Goal: Task Accomplishment & Management: Manage account settings

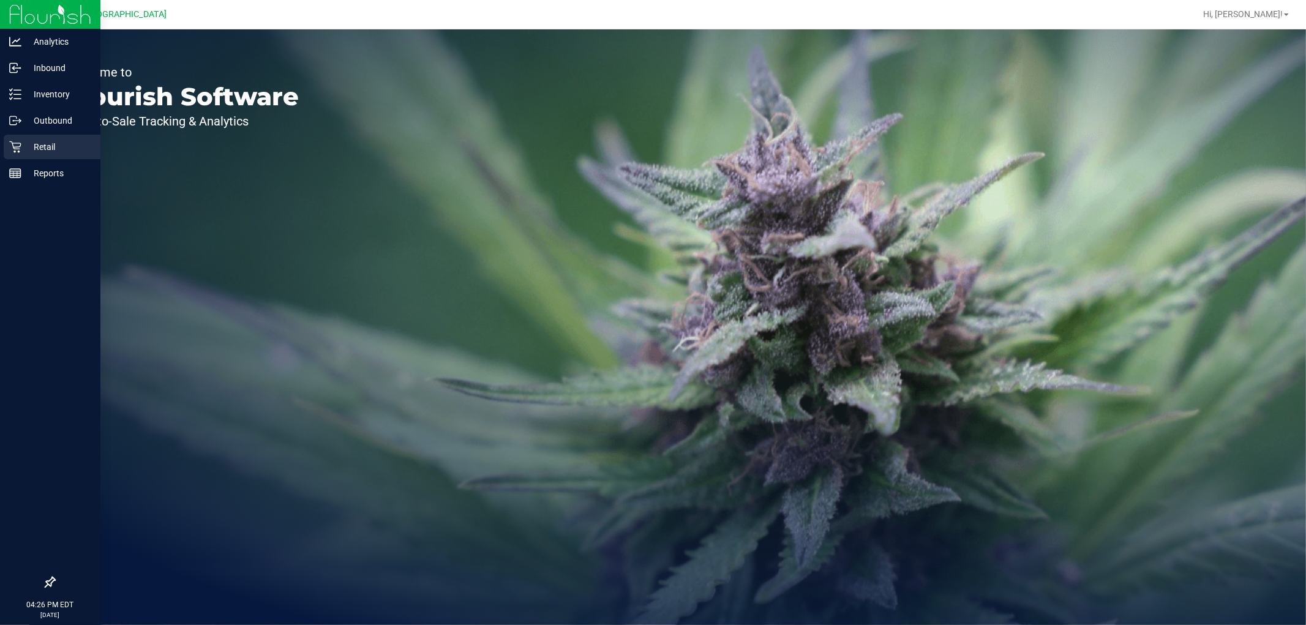
click at [31, 145] on p "Retail" at bounding box center [57, 147] width 73 height 15
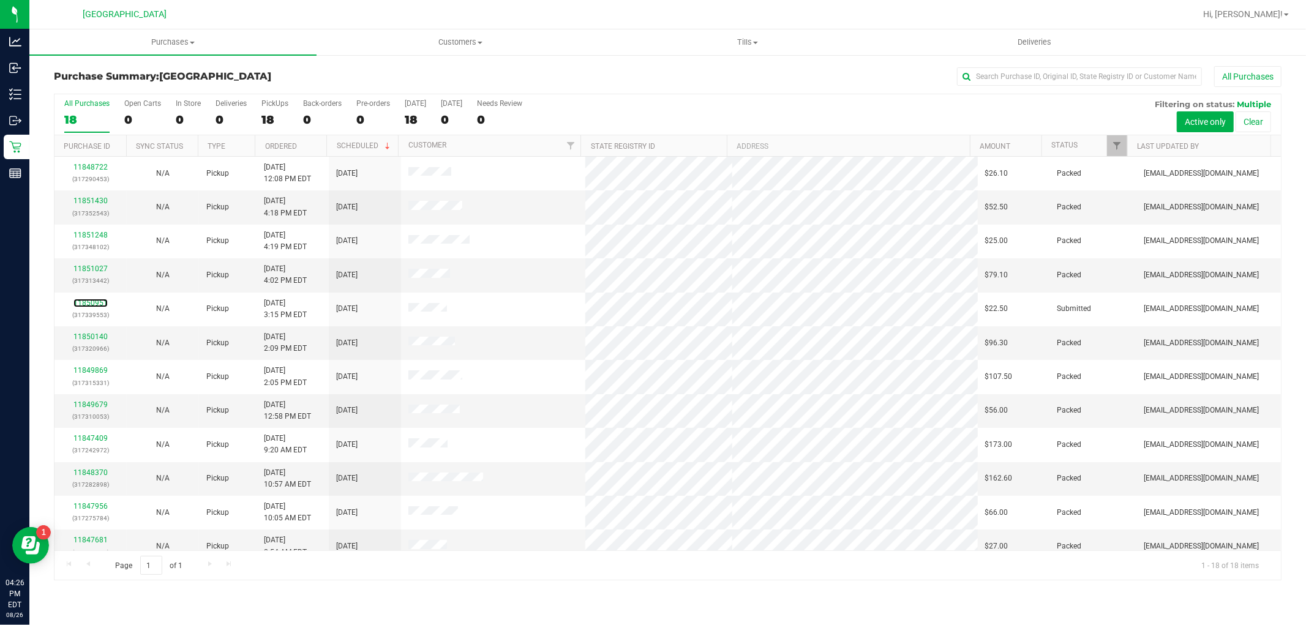
click at [86, 302] on link "11850951" at bounding box center [90, 303] width 34 height 9
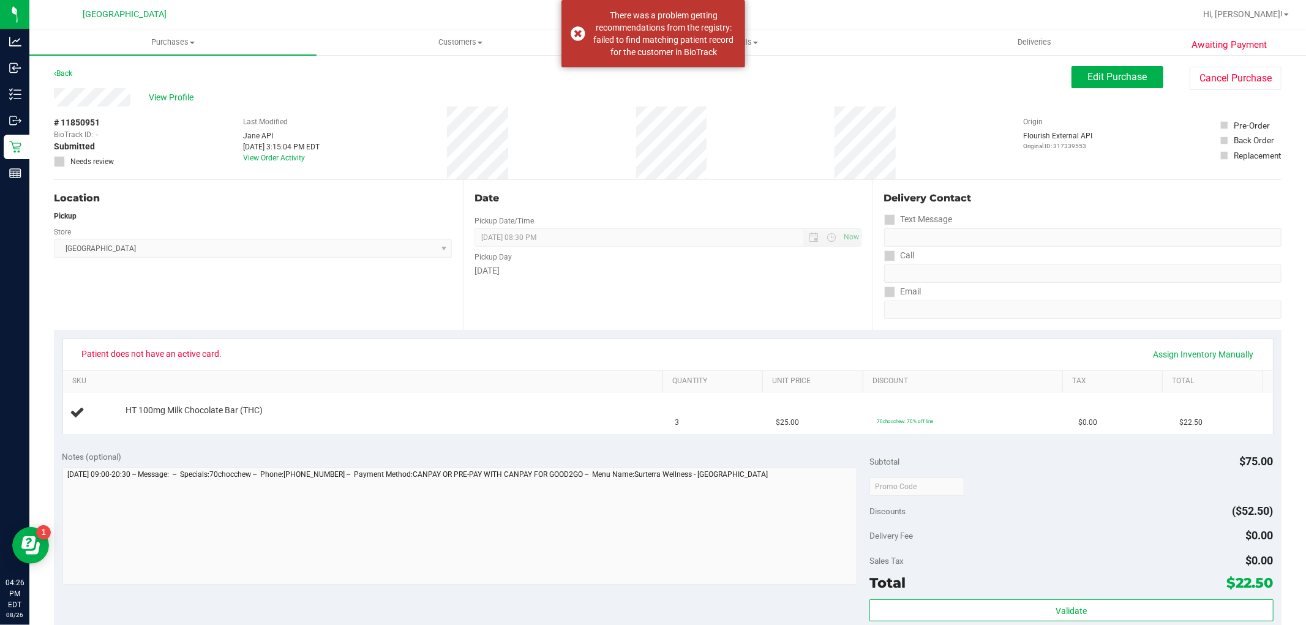
click at [157, 358] on span "Patient does not have an active card." at bounding box center [152, 354] width 156 height 20
click at [1088, 75] on span "Edit Purchase" at bounding box center [1117, 77] width 59 height 12
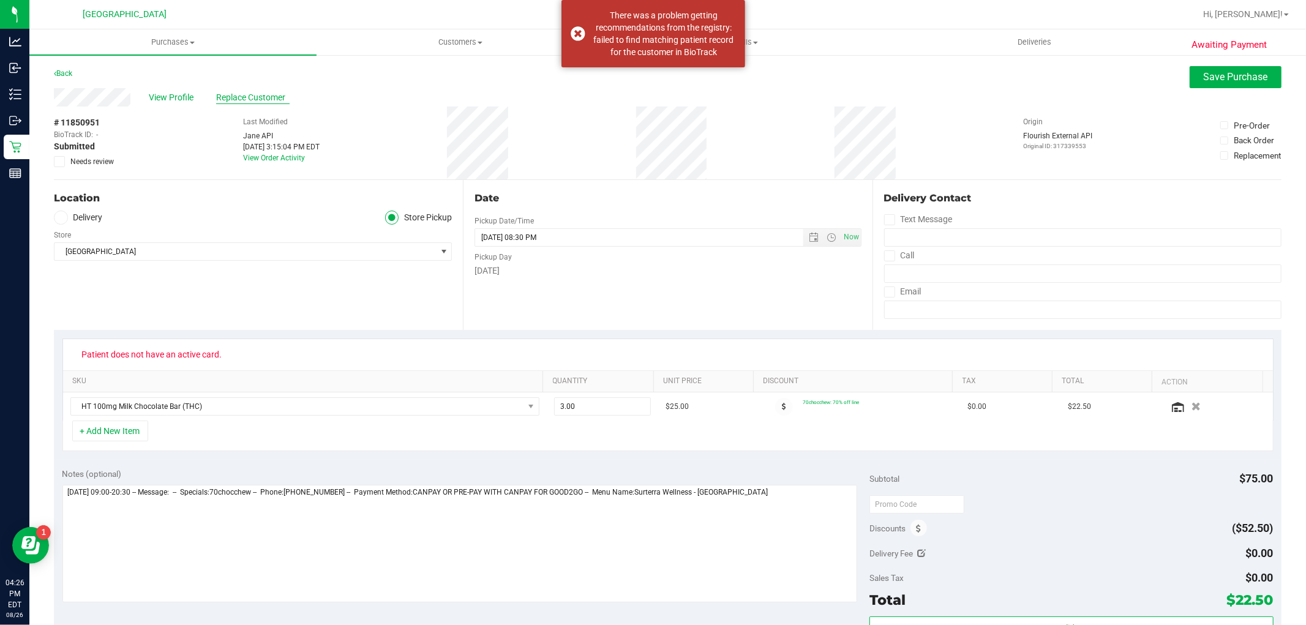
click at [220, 92] on span "Replace Customer" at bounding box center [252, 97] width 73 height 13
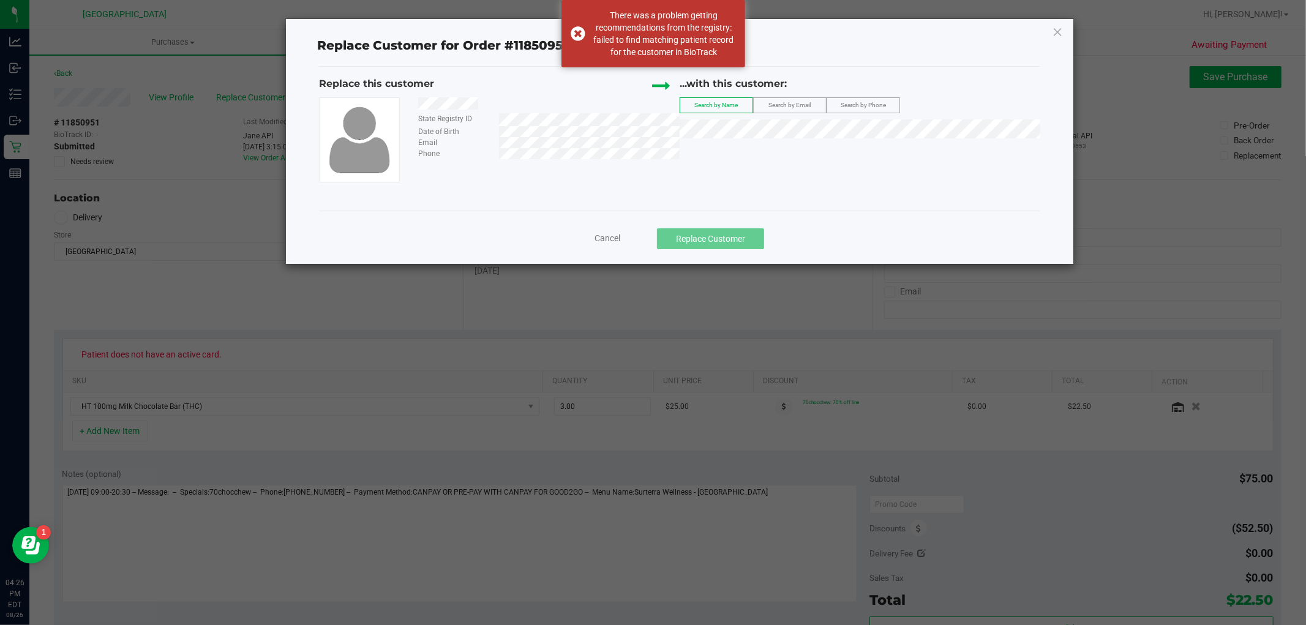
click at [552, 162] on div "State Registry ID Date of Birth Email Phone" at bounding box center [499, 139] width 361 height 85
click at [871, 99] on label "Search by Phone" at bounding box center [863, 105] width 72 height 15
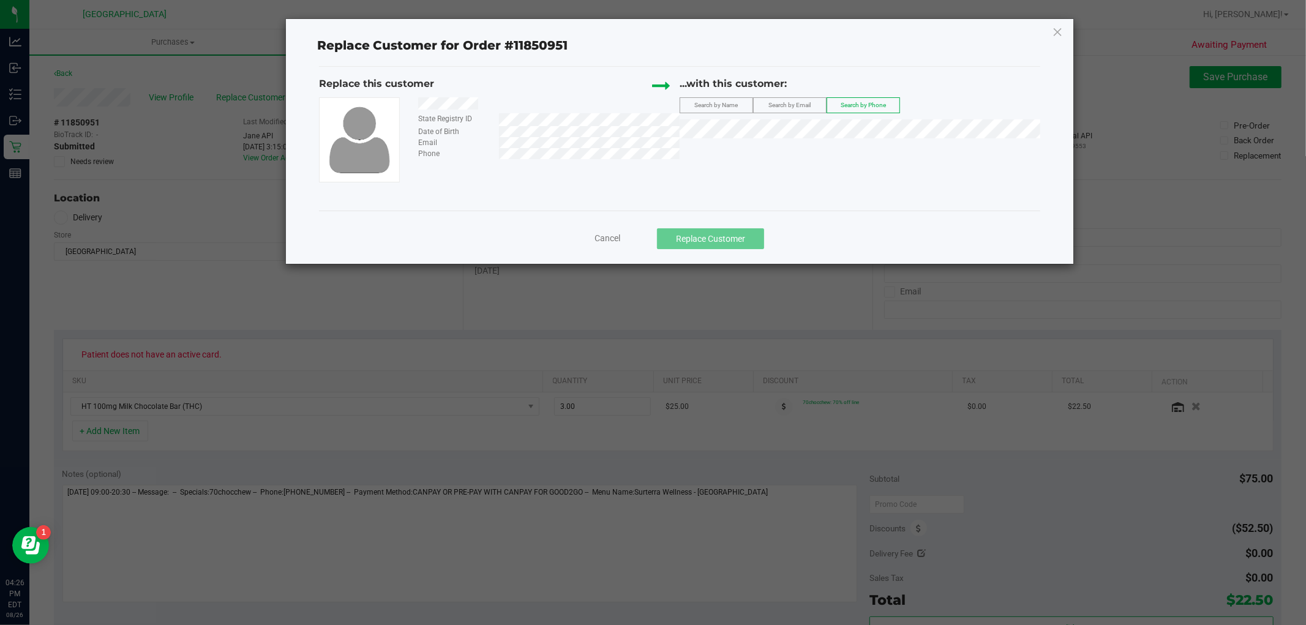
click at [816, 102] on label "Search by Email" at bounding box center [790, 105] width 72 height 15
click at [798, 154] on span "([EMAIL_ADDRESS][DOMAIN_NAME])" at bounding box center [828, 151] width 142 height 10
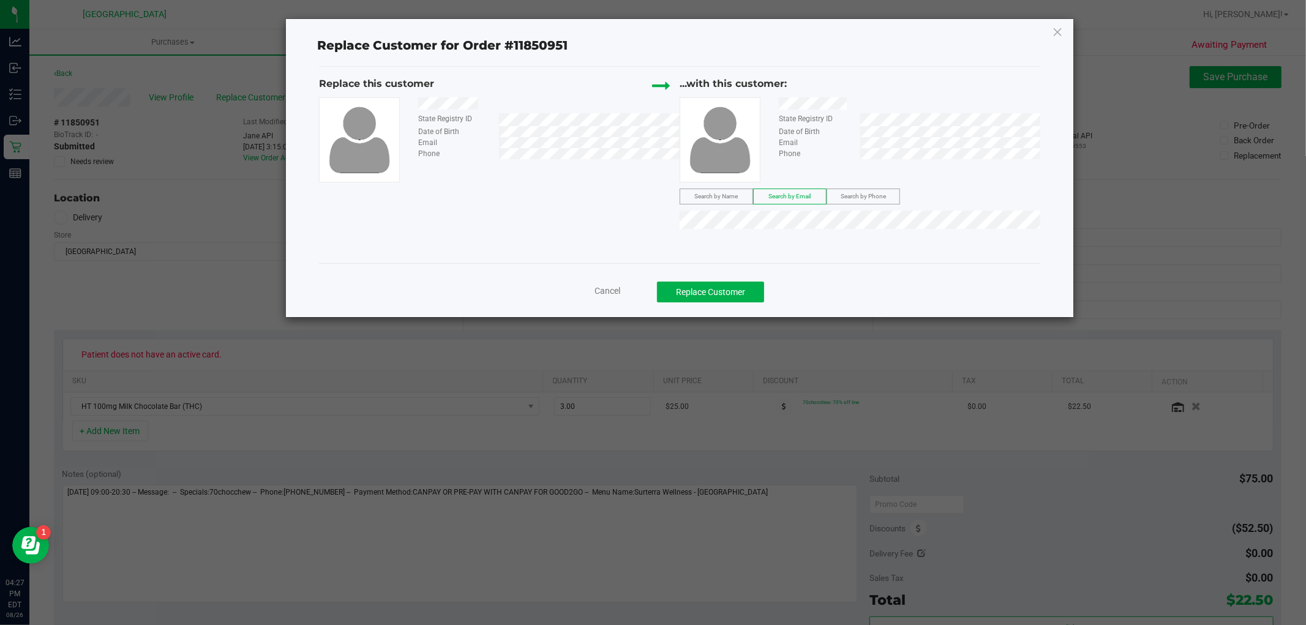
click at [743, 277] on div "Cancel Replace Customer" at bounding box center [680, 287] width 722 height 48
click at [741, 291] on button "Replace Customer" at bounding box center [710, 292] width 107 height 21
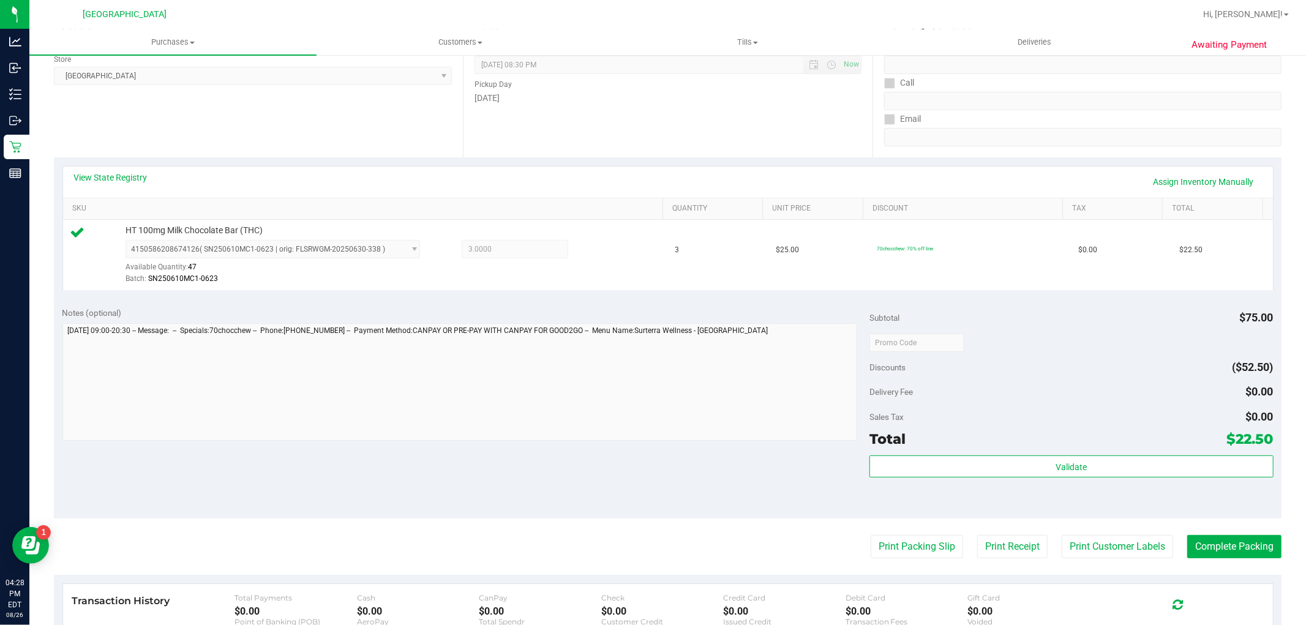
scroll to position [377, 0]
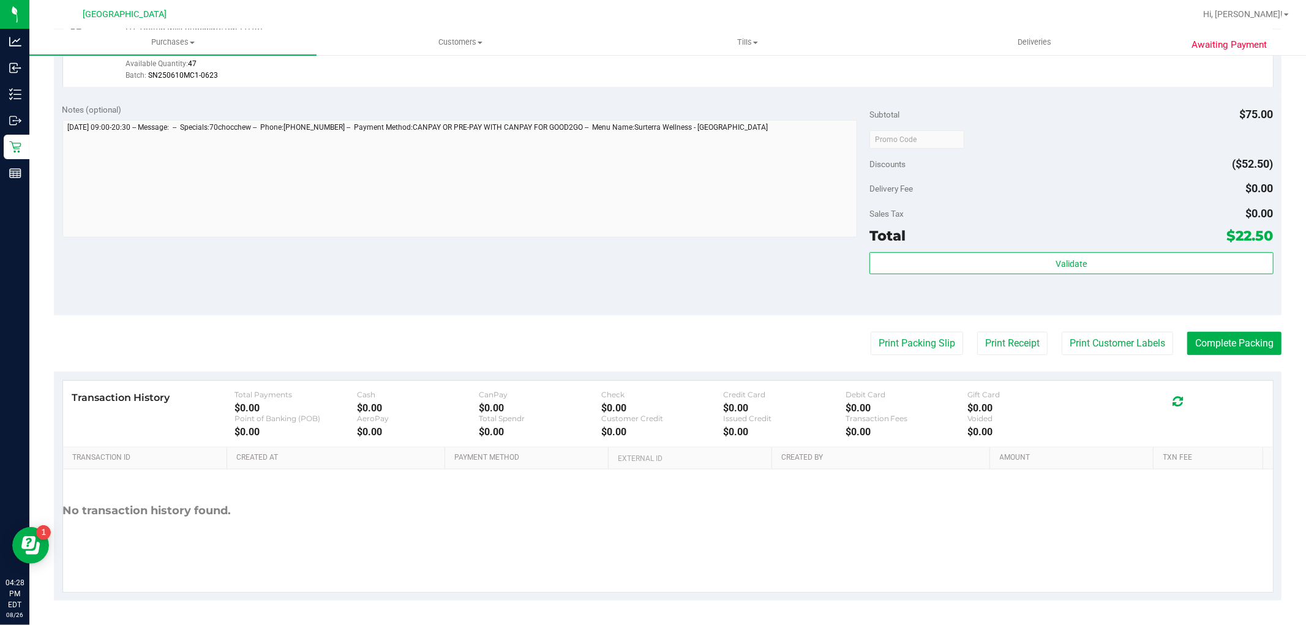
click at [1019, 238] on div "Total $22.50" at bounding box center [1070, 236] width 403 height 22
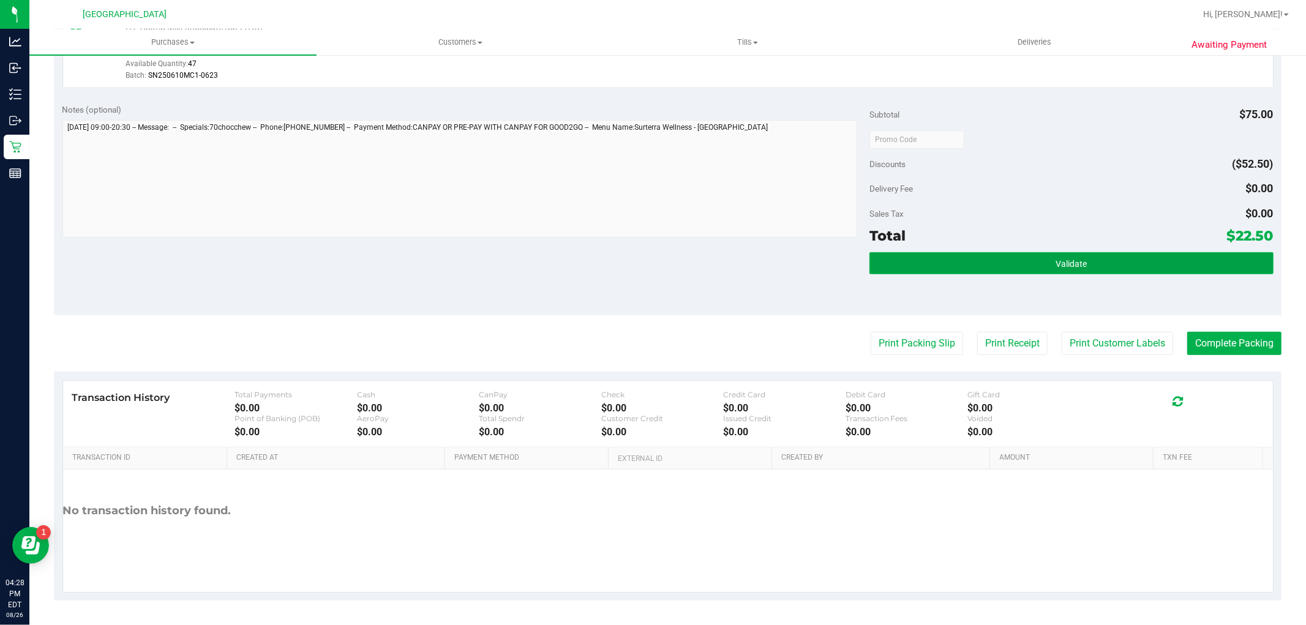
click at [1019, 256] on button "Validate" at bounding box center [1070, 263] width 403 height 22
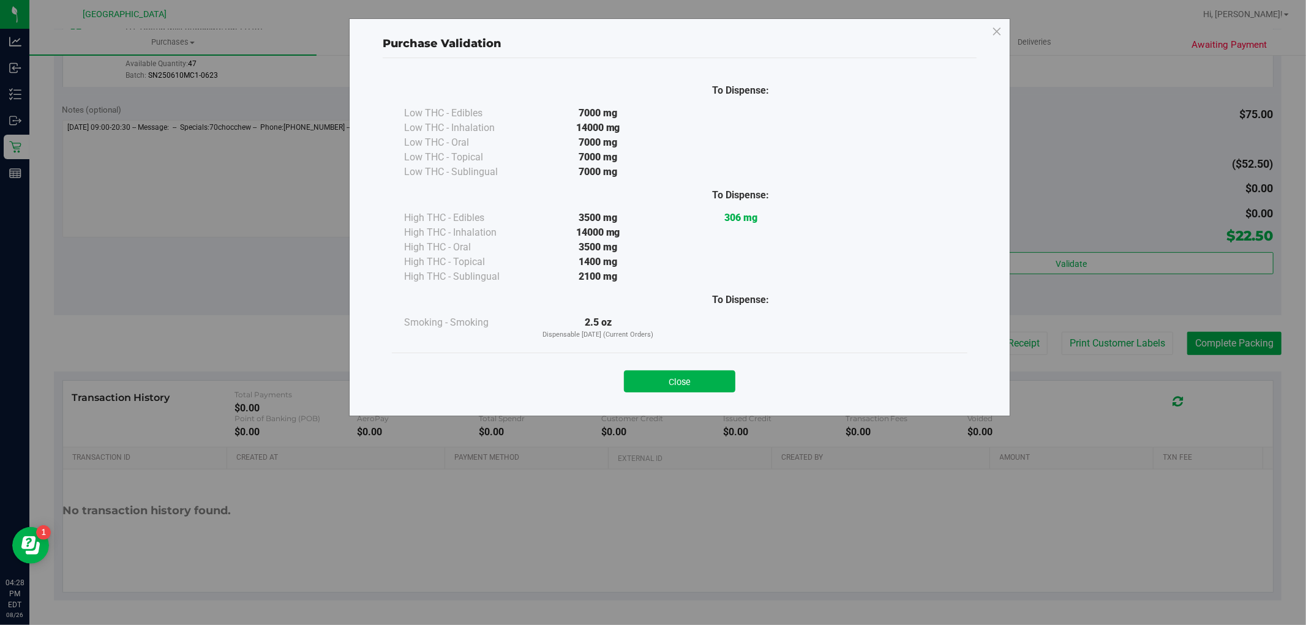
click at [674, 386] on button "Close" at bounding box center [679, 381] width 111 height 22
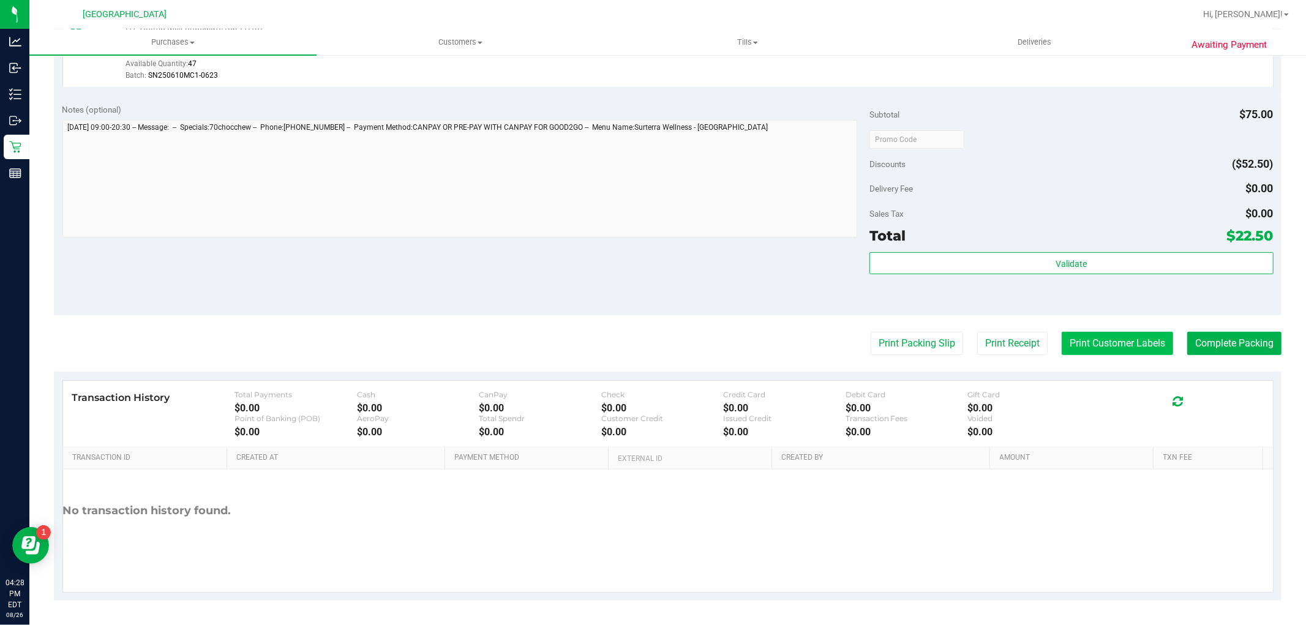
click at [1124, 345] on button "Print Customer Labels" at bounding box center [1117, 343] width 111 height 23
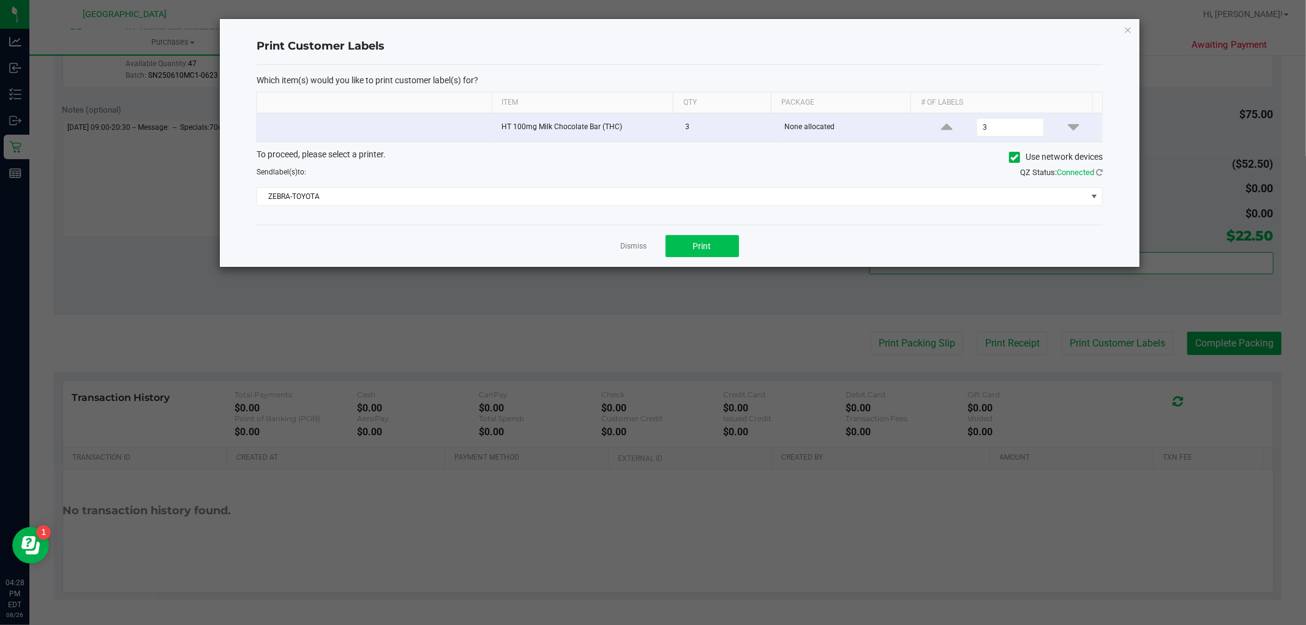
drag, startPoint x: 745, startPoint y: 262, endPoint x: 712, endPoint y: 249, distance: 35.1
click at [743, 261] on div "Dismiss Print" at bounding box center [680, 246] width 846 height 42
click at [713, 247] on button "Print" at bounding box center [702, 246] width 73 height 22
click at [620, 251] on div "Dismiss Print" at bounding box center [680, 246] width 846 height 42
click at [631, 240] on app-cancel-button "Dismiss" at bounding box center [634, 246] width 26 height 13
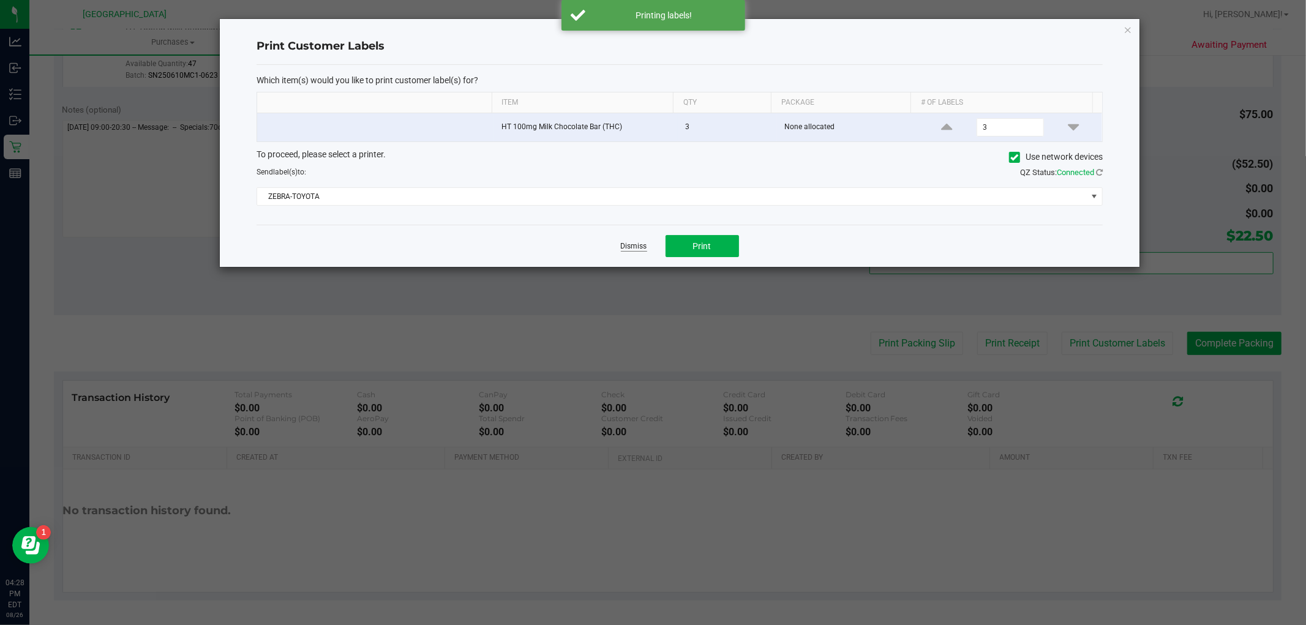
click at [644, 249] on link "Dismiss" at bounding box center [634, 246] width 26 height 10
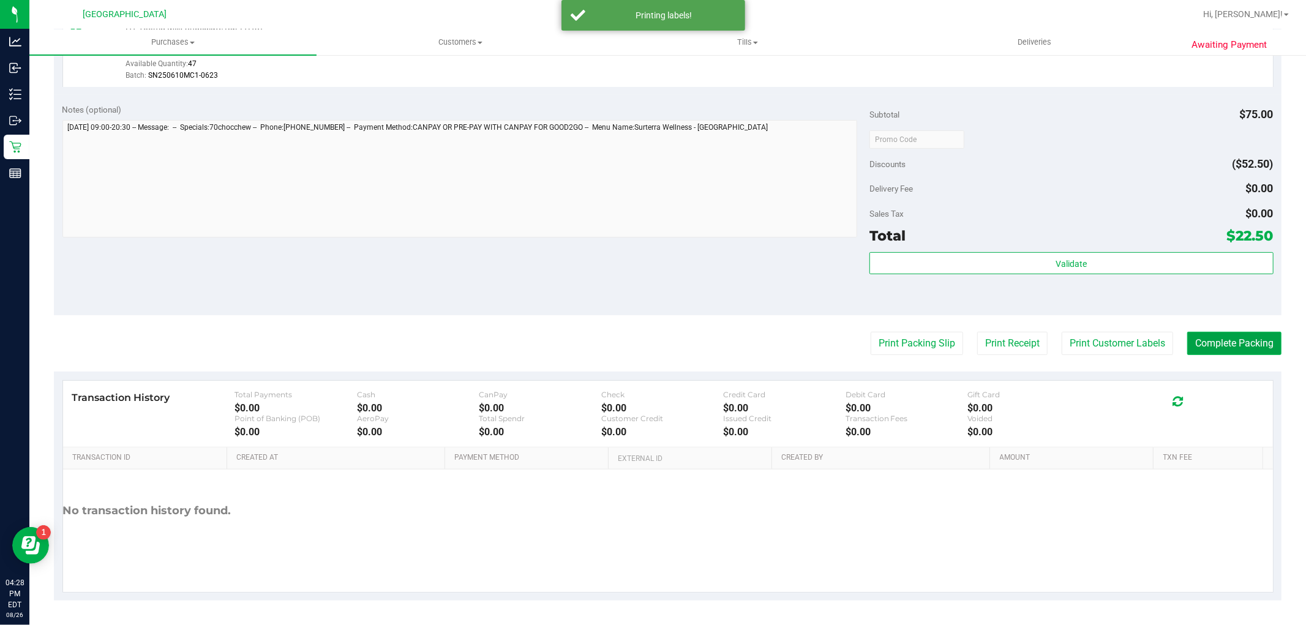
click at [1204, 335] on button "Complete Packing" at bounding box center [1234, 343] width 94 height 23
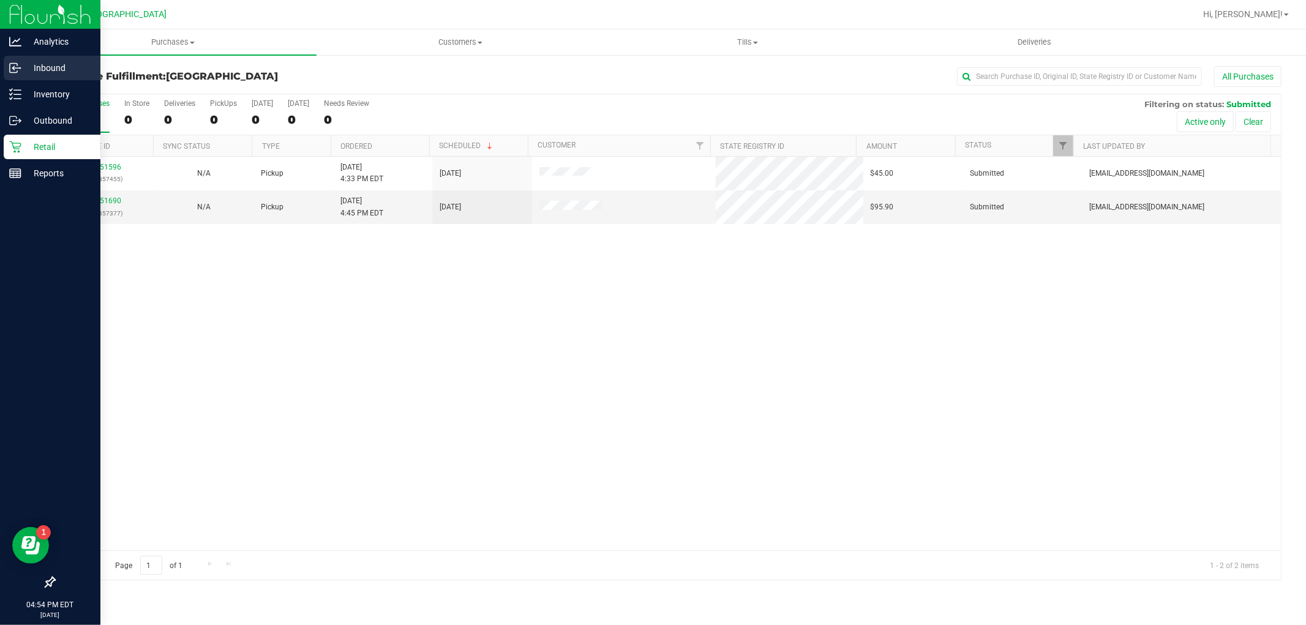
click at [22, 80] on link "Inbound" at bounding box center [50, 69] width 100 height 26
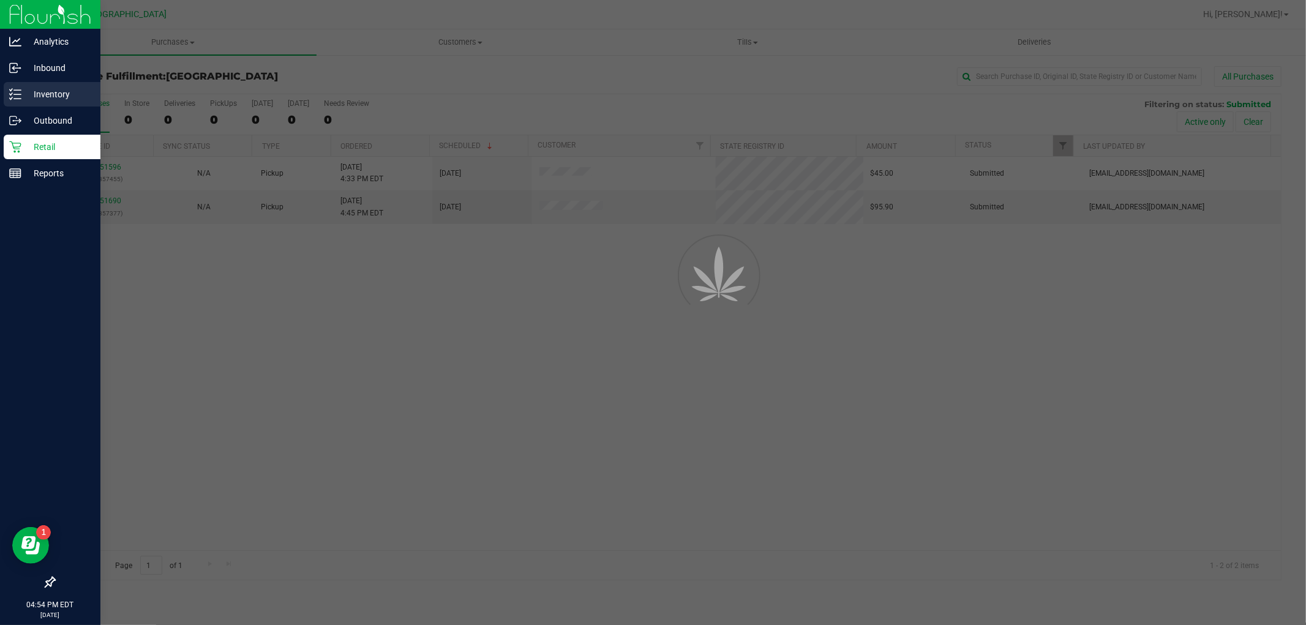
click at [28, 84] on div "Inventory" at bounding box center [52, 94] width 97 height 24
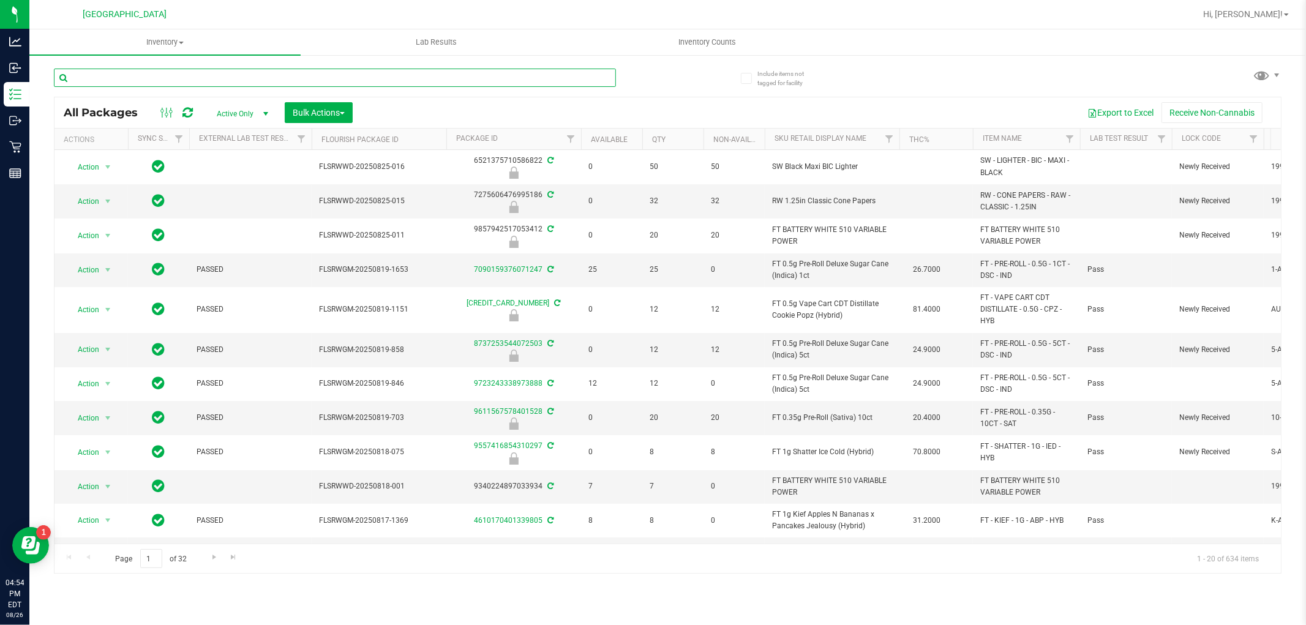
click at [311, 69] on input "text" at bounding box center [335, 78] width 562 height 18
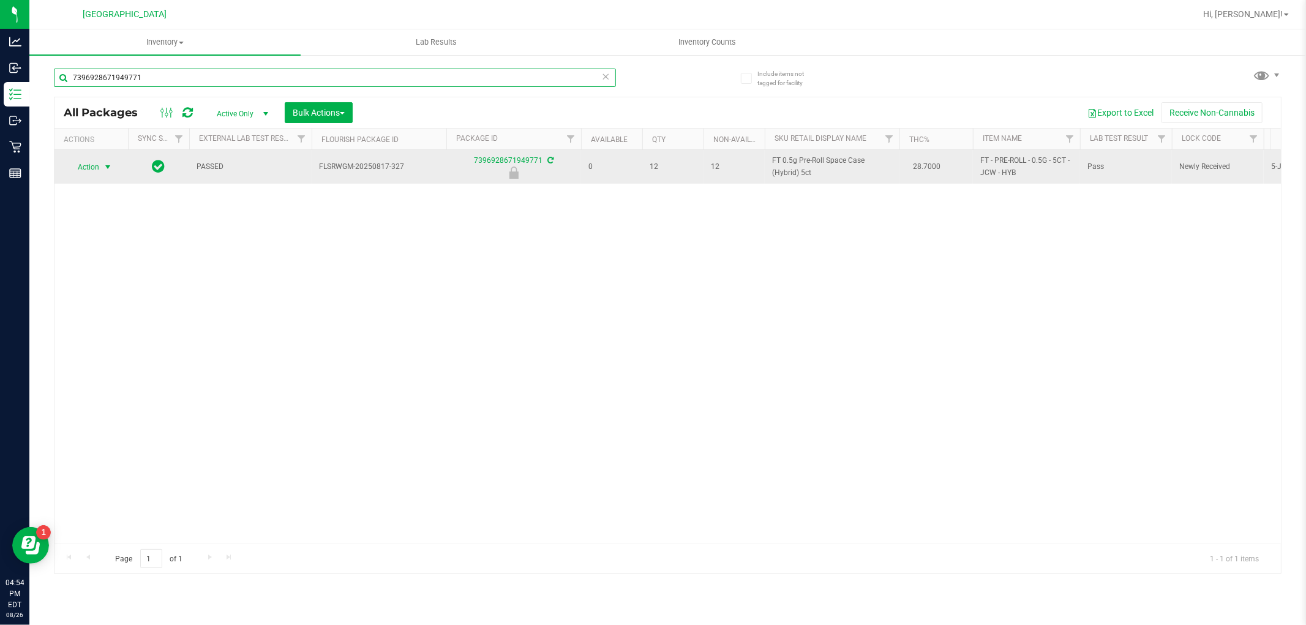
type input "7396928671949771"
click at [104, 164] on span "select" at bounding box center [108, 167] width 10 height 10
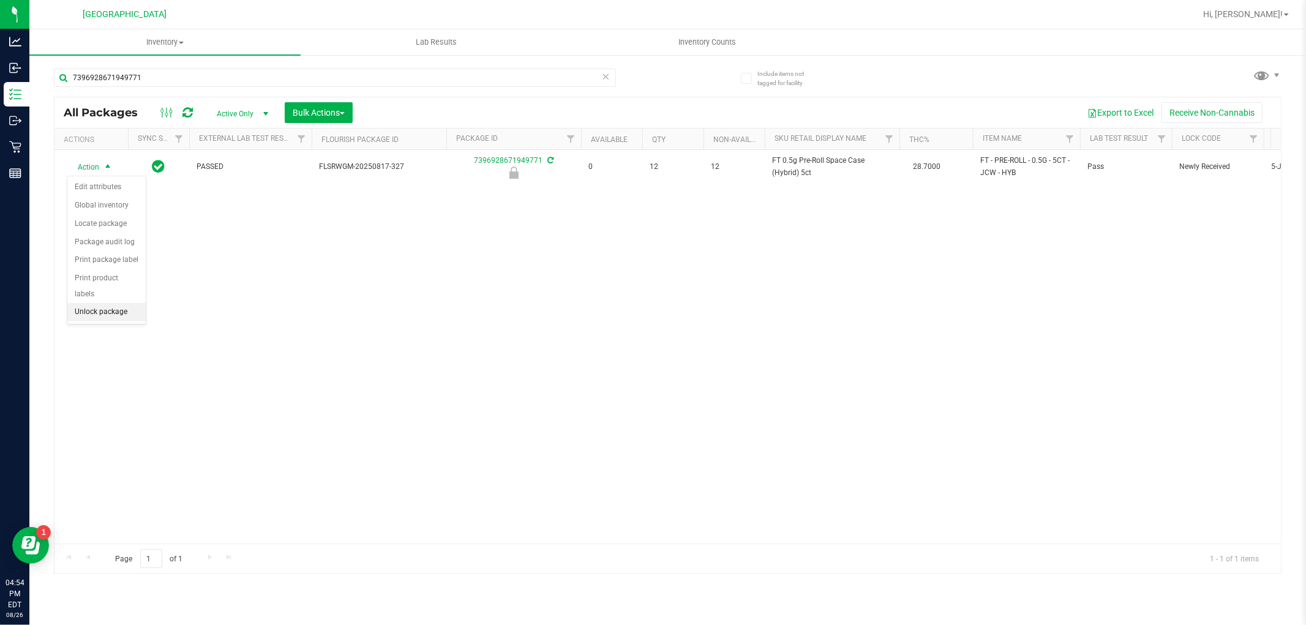
click at [127, 313] on li "Unlock package" at bounding box center [106, 312] width 78 height 18
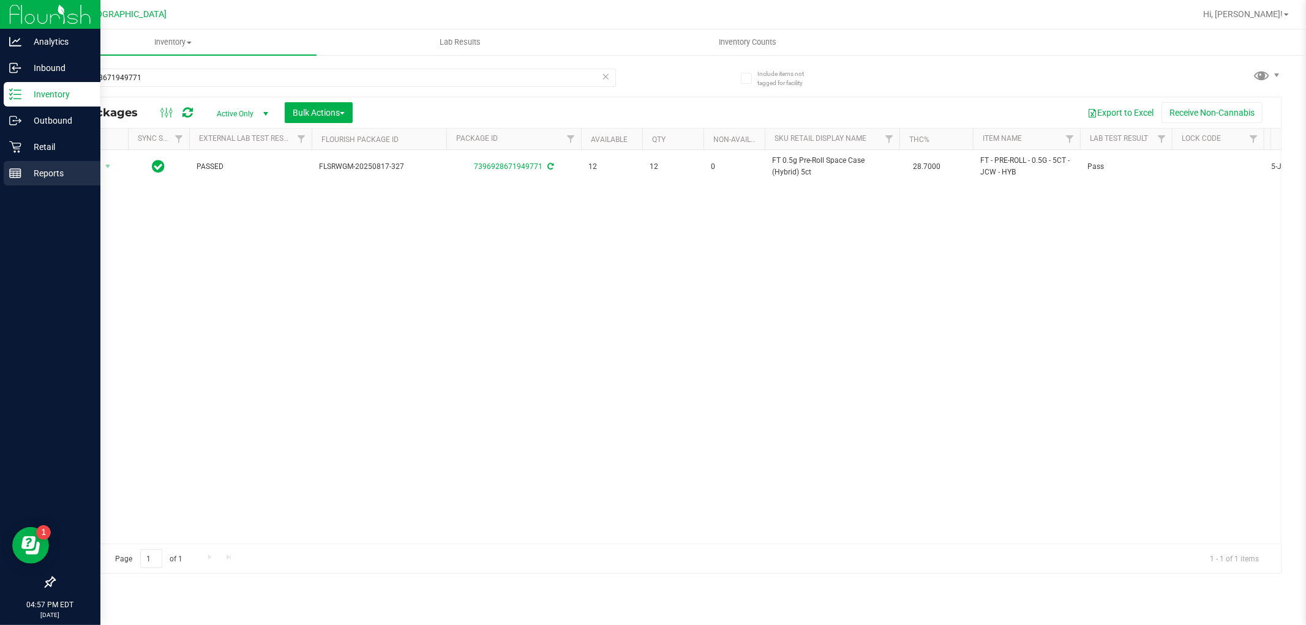
click at [26, 174] on p "Reports" at bounding box center [57, 173] width 73 height 15
click at [25, 155] on div "Retail" at bounding box center [52, 147] width 97 height 24
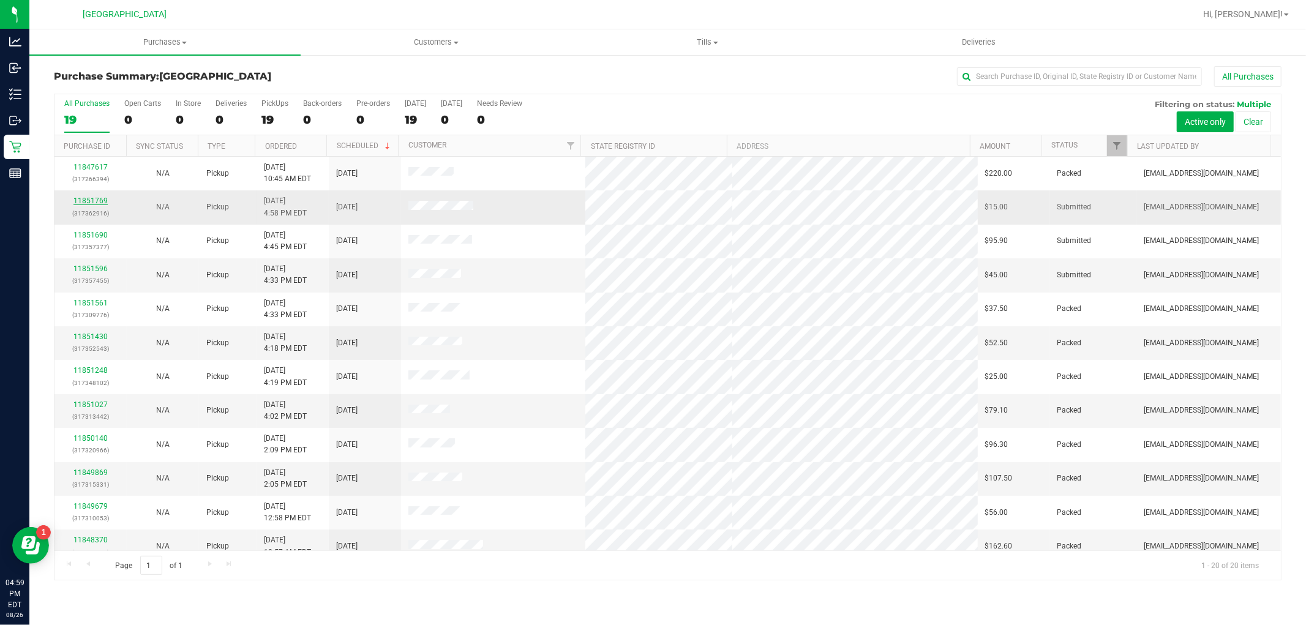
click at [100, 197] on link "11851769" at bounding box center [90, 201] width 34 height 9
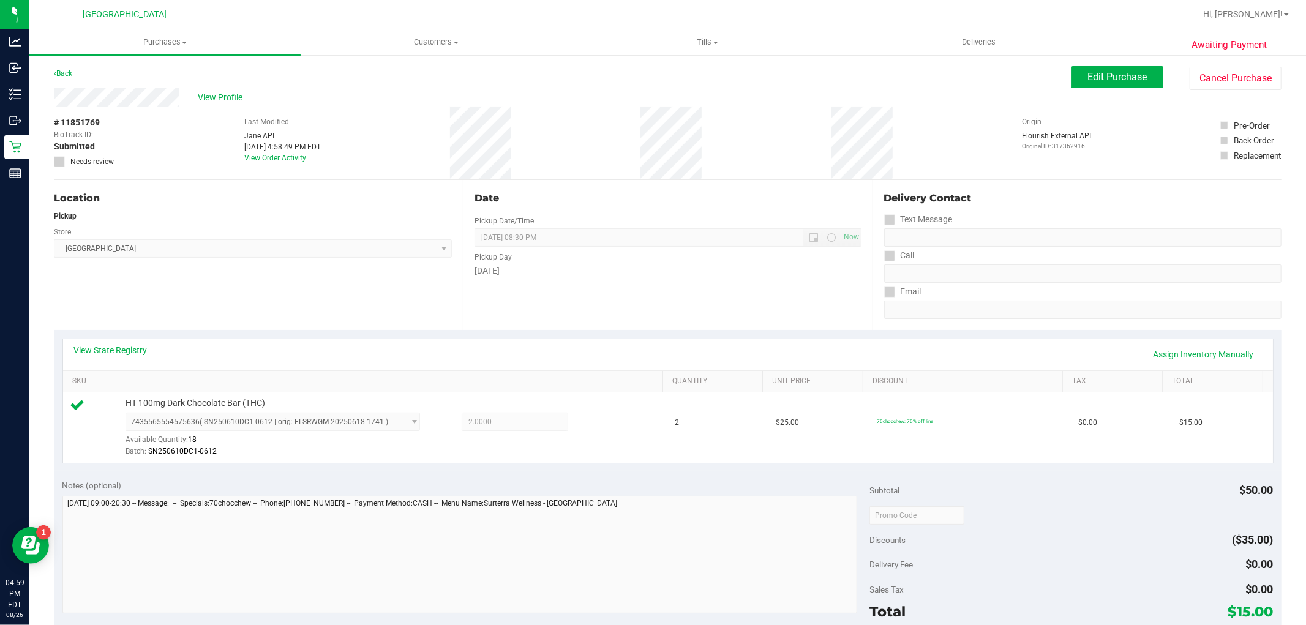
scroll to position [340, 0]
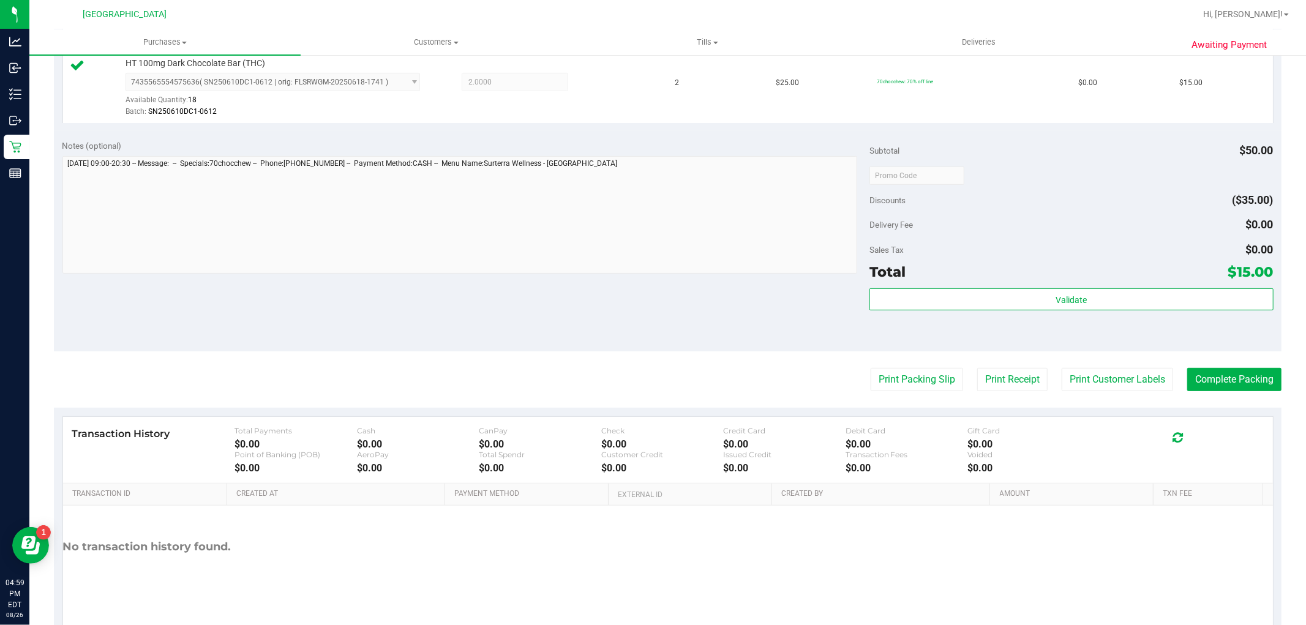
click at [1100, 337] on div "Validate" at bounding box center [1070, 315] width 403 height 55
click at [1094, 302] on button "Validate" at bounding box center [1070, 299] width 403 height 22
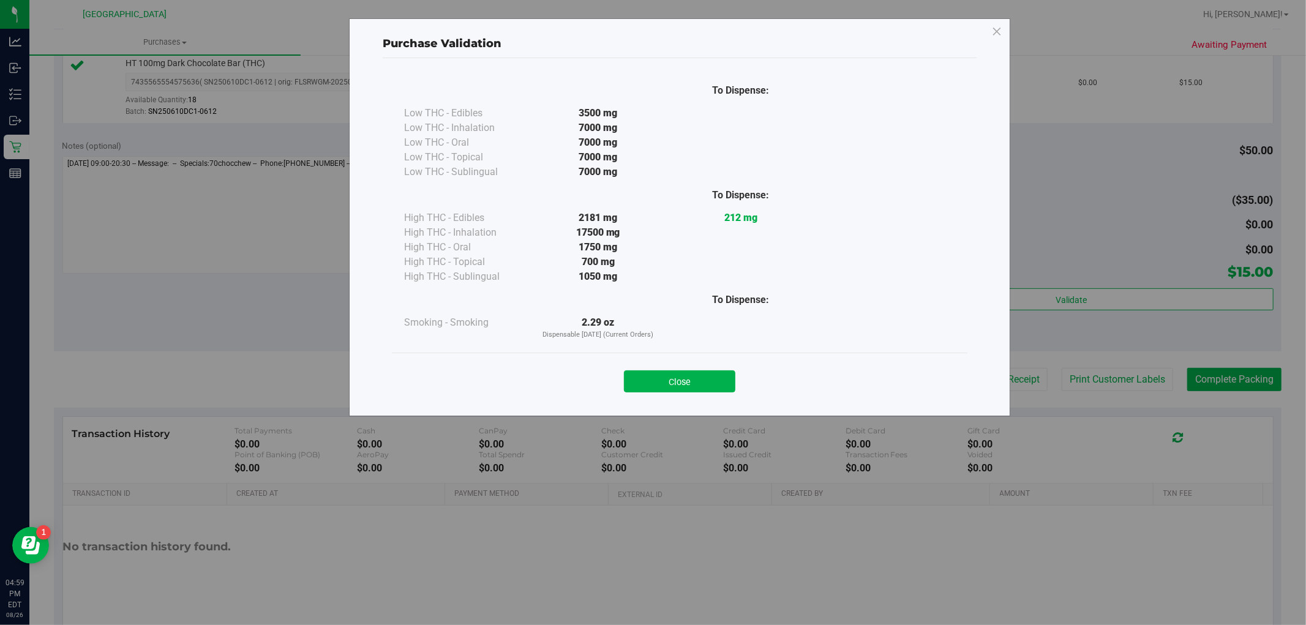
click at [1102, 381] on div "Purchase Validation To Dispense: Low THC - Edibles 3500 mg" at bounding box center [657, 312] width 1315 height 625
drag, startPoint x: 605, startPoint y: 392, endPoint x: 639, endPoint y: 392, distance: 34.3
click at [606, 392] on div "Close" at bounding box center [680, 378] width 576 height 50
click at [717, 386] on button "Close" at bounding box center [679, 381] width 111 height 22
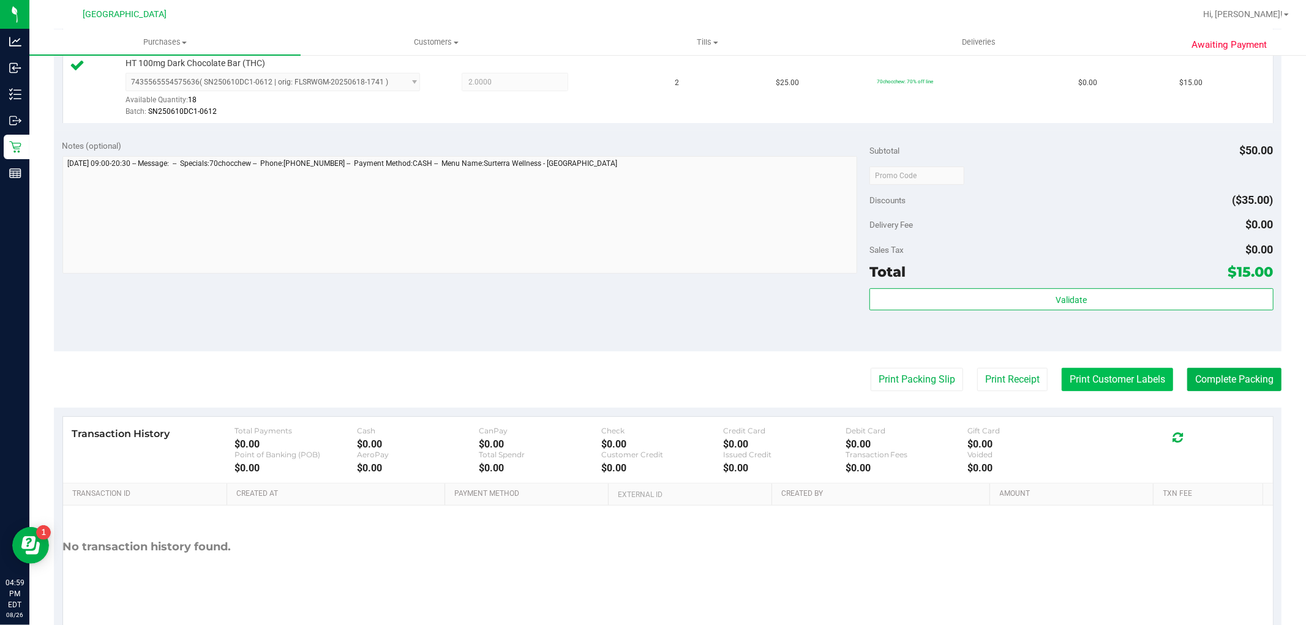
click at [1081, 384] on button "Print Customer Labels" at bounding box center [1117, 379] width 111 height 23
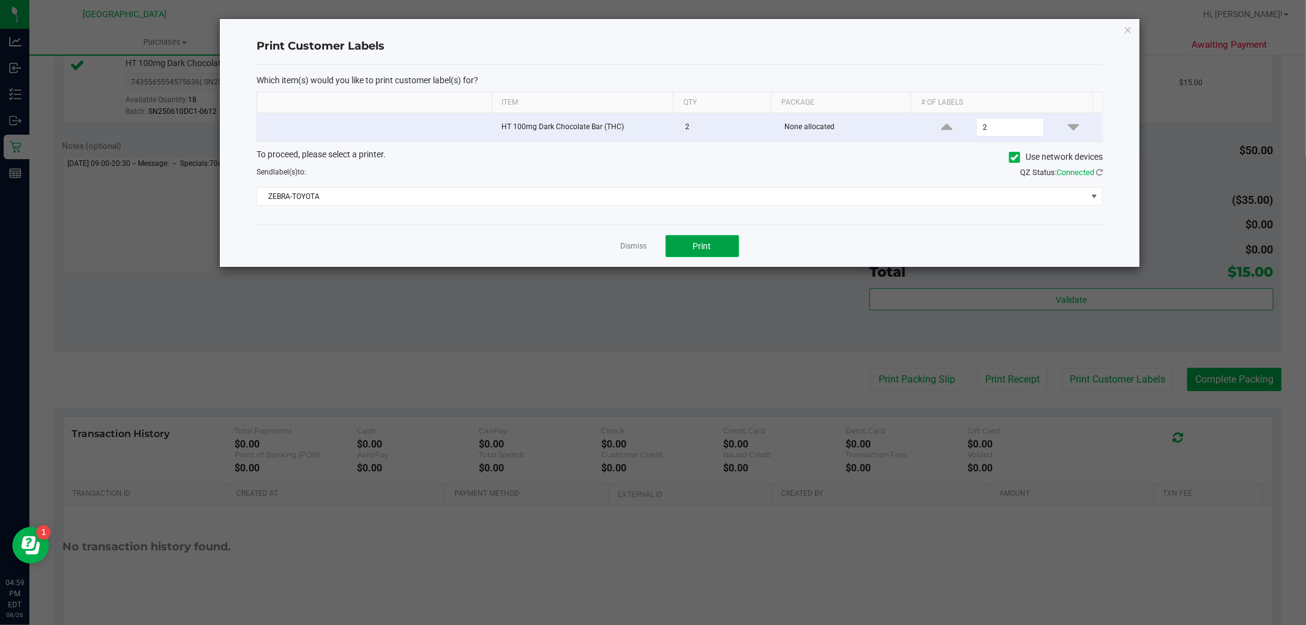
click at [694, 241] on span "Print" at bounding box center [702, 246] width 18 height 10
click at [637, 243] on link "Dismiss" at bounding box center [634, 246] width 26 height 10
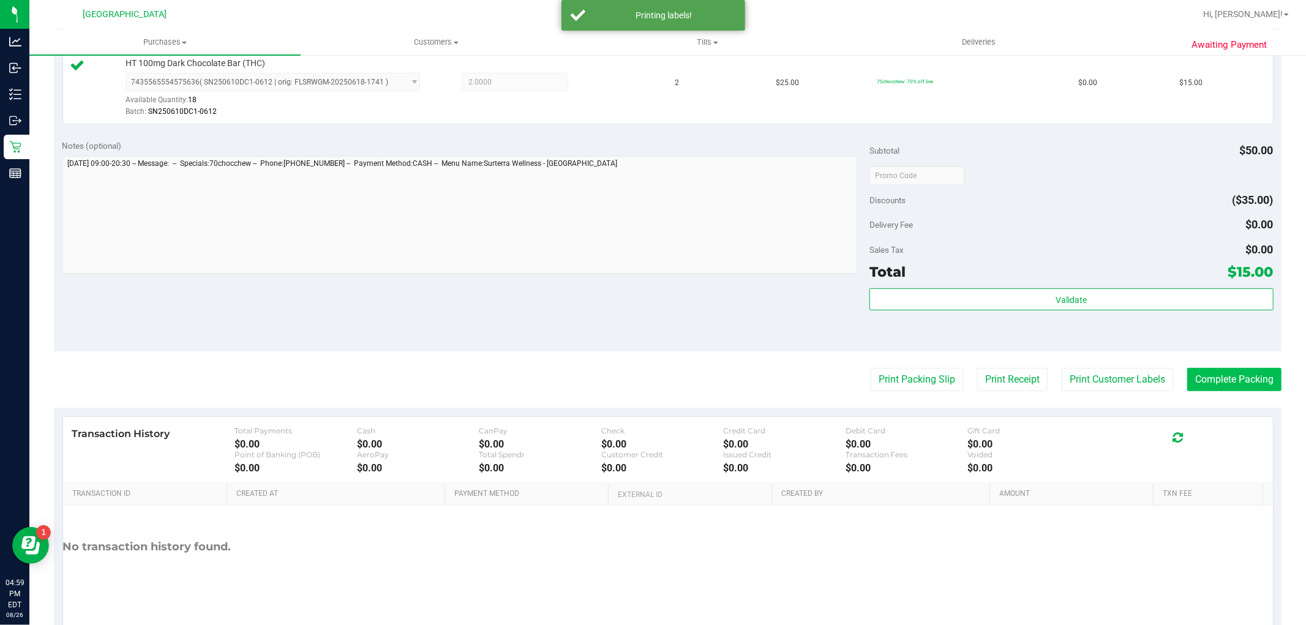
click at [1266, 358] on purchase-details "Back Edit Purchase Cancel Purchase View Profile # 11851769 BioTrack ID: - Submi…" at bounding box center [668, 181] width 1228 height 910
click at [1240, 372] on button "Complete Packing" at bounding box center [1234, 379] width 94 height 23
